Goal: Answer question/provide support

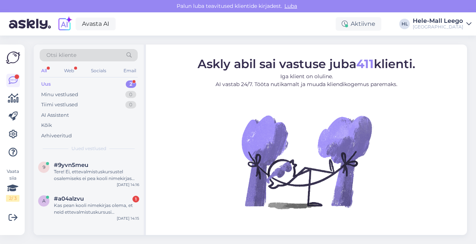
click at [49, 83] on div "Uus" at bounding box center [46, 83] width 10 height 7
click at [84, 210] on div "Kas pean kooli nimekirjas olema, et neid ettevalmistuskursusi [PERSON_NAME]?" at bounding box center [96, 208] width 85 height 13
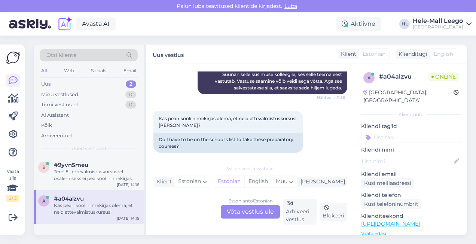
scroll to position [214, 0]
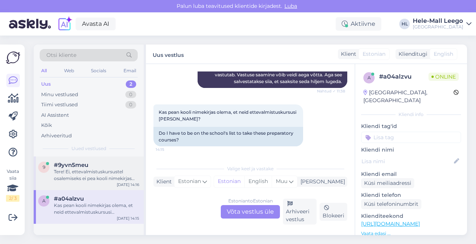
click at [106, 172] on div "Tere! Ei, ettevalmistuskursustel osalemiseks ei pea kooli nimekirjas olema. Näi…" at bounding box center [96, 174] width 85 height 13
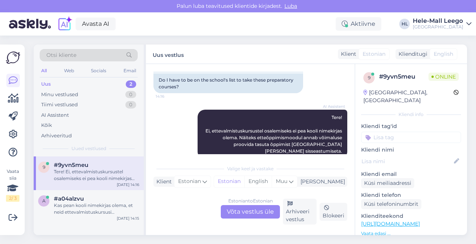
scroll to position [73, 0]
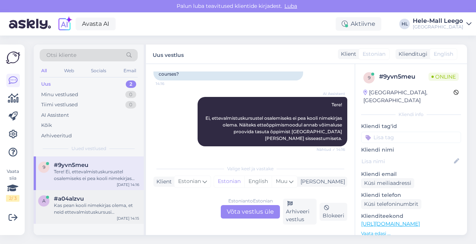
click at [89, 206] on div "Kas pean kooli nimekirjas olema, et neid ettevalmistuskursusi [PERSON_NAME]?" at bounding box center [96, 208] width 85 height 13
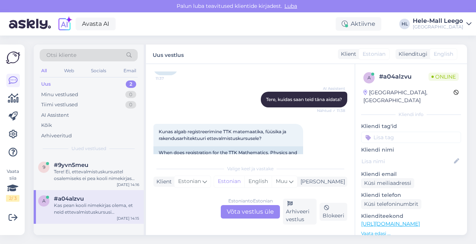
scroll to position [102, 0]
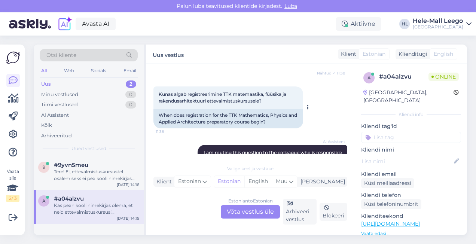
click at [307, 108] on icon at bounding box center [308, 107] width 2 height 4
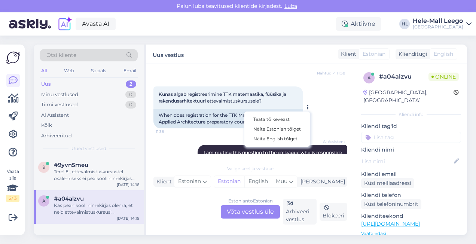
click at [179, 133] on span "11:38" at bounding box center [170, 132] width 28 height 6
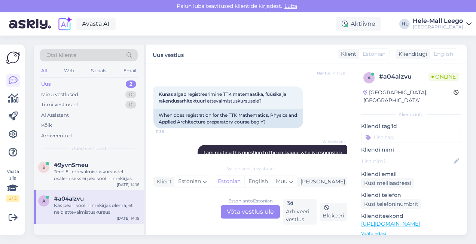
click at [243, 211] on div "Estonian to Estonian Võta vestlus üle" at bounding box center [250, 211] width 59 height 13
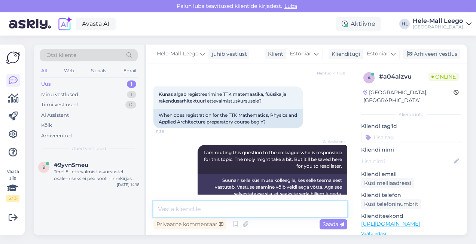
click at [202, 206] on textarea at bounding box center [250, 209] width 194 height 16
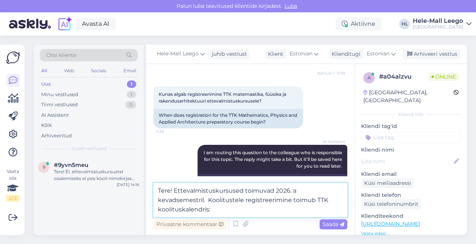
paste textarea "[URL][DOMAIN_NAME]"
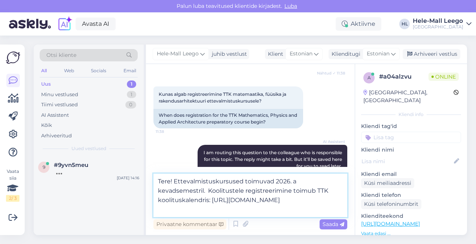
click at [158, 191] on textarea "Tere! Ettevalmistuskursused toimuvad 2026. a kevadsemestril. Koolitustele regis…" at bounding box center [250, 194] width 194 height 43
click at [193, 192] on textarea "Tere! Ettevalmistuskursused toimuvad 2026. a kevadsemestril. Koolitustele regis…" at bounding box center [250, 194] width 194 height 43
drag, startPoint x: 193, startPoint y: 192, endPoint x: 182, endPoint y: 192, distance: 10.8
click at [182, 192] on textarea "Tere! Ettevalmistuskursused toimuvad 2026. a kevadsemestril. Koolitustele regis…" at bounding box center [250, 194] width 194 height 43
drag, startPoint x: 281, startPoint y: 191, endPoint x: 328, endPoint y: 193, distance: 46.8
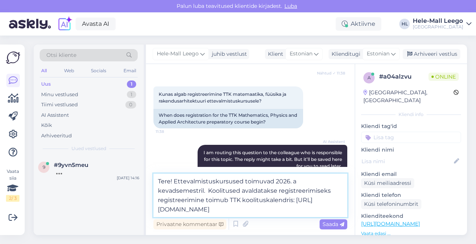
click at [328, 193] on textarea "Tere! Ettevalmistuskursused toimuvad 2026. a kevadsemestril. Koolitused avaldat…" at bounding box center [250, 194] width 194 height 43
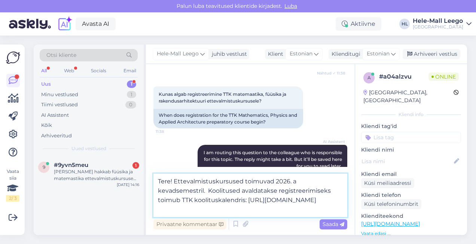
click at [207, 200] on textarea "Tere! Ettevalmistuskursused toimuvad 2026. a kevadsemestril. Koolitused avaldat…" at bounding box center [250, 194] width 194 height 43
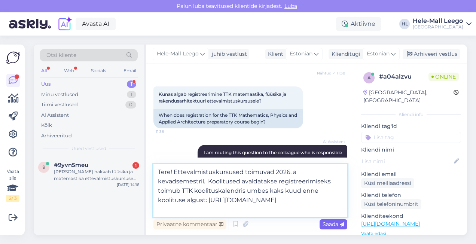
type textarea "Tere! Ettevalmistuskursused toimuvad 2026. a kevadsemestril. Koolitused avaldat…"
click at [326, 223] on span "Saada" at bounding box center [333, 224] width 22 height 7
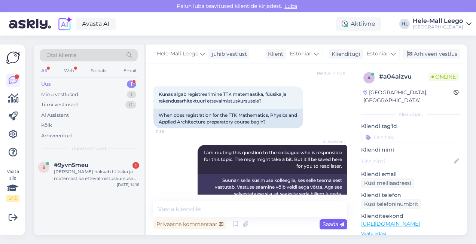
scroll to position [233, 0]
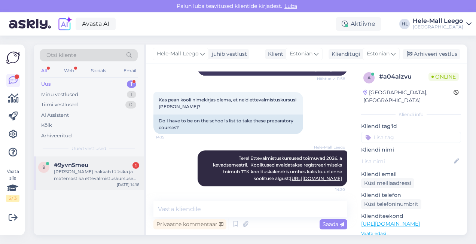
click at [96, 178] on div "[PERSON_NAME] hakkab füüsika ja matemastika ettevalmistuskursuse registreerimin…" at bounding box center [96, 174] width 85 height 13
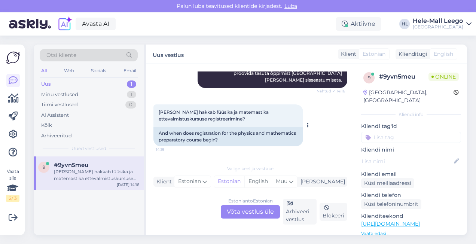
scroll to position [0, 0]
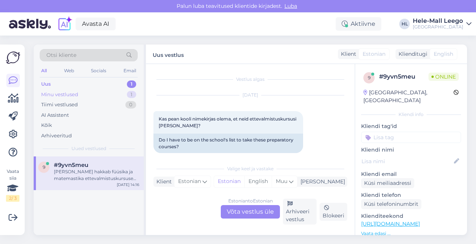
click at [58, 96] on div "Minu vestlused" at bounding box center [59, 94] width 37 height 7
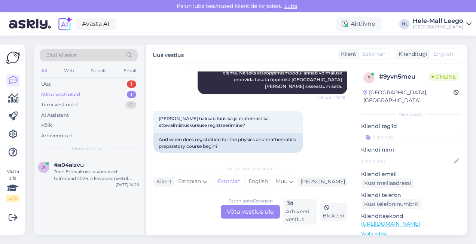
scroll to position [131, 0]
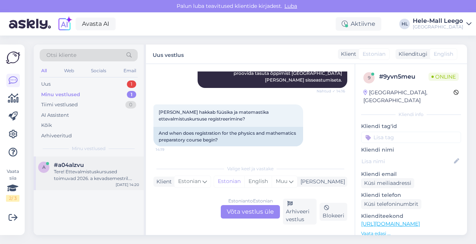
click at [104, 178] on div "Tere! Ettevalmistuskursused toimuvad 2026. a kevadsemestril. Koolitused avaldat…" at bounding box center [96, 174] width 85 height 13
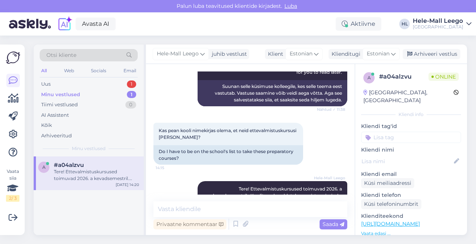
scroll to position [233, 0]
